Goal: Information Seeking & Learning: Understand process/instructions

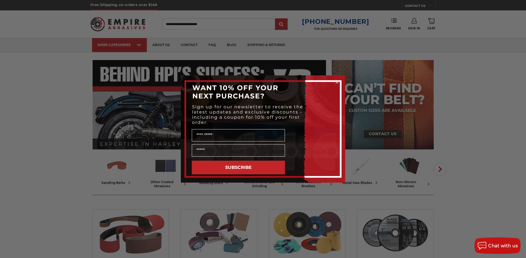
click at [132, 45] on div "Close dialog WANT 10% OFF YOUR NEXT PURCHASE? Sign up for our newsletter to rec…" at bounding box center [263, 129] width 526 height 258
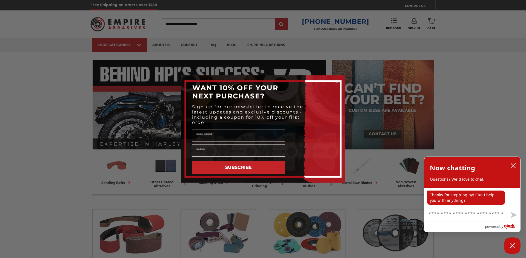
click at [336, 83] on circle "Close dialog" at bounding box center [337, 82] width 5 height 5
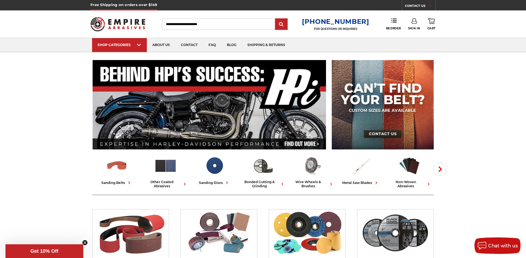
click at [429, 4] on icon at bounding box center [429, 5] width 3 height 3
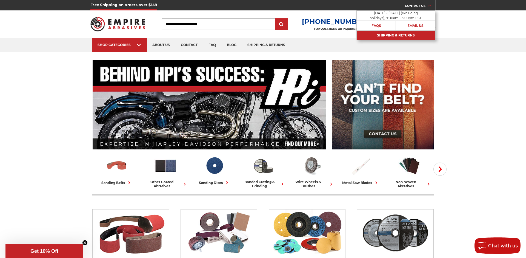
click at [378, 36] on link "Shipping & Returns" at bounding box center [396, 35] width 78 height 10
